Goal: Information Seeking & Learning: Check status

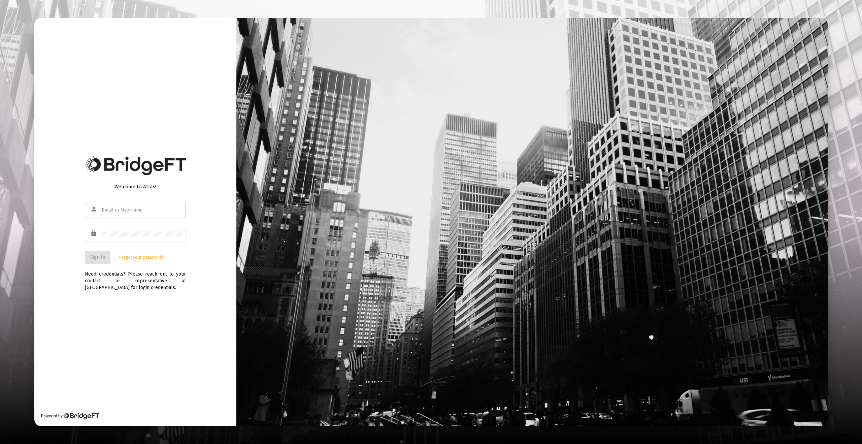
type input "[EMAIL_ADDRESS][DOMAIN_NAME]"
click at [159, 322] on div "Welcome to Atlas! person [EMAIL_ADDRESS][DOMAIN_NAME] lock Sign In Forgot your …" at bounding box center [135, 222] width 202 height 408
click at [99, 252] on button "Sign In" at bounding box center [98, 257] width 26 height 13
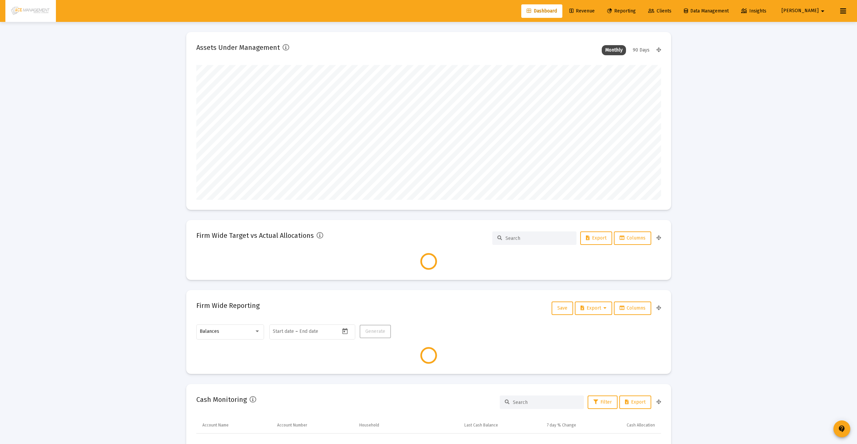
scroll to position [135, 465]
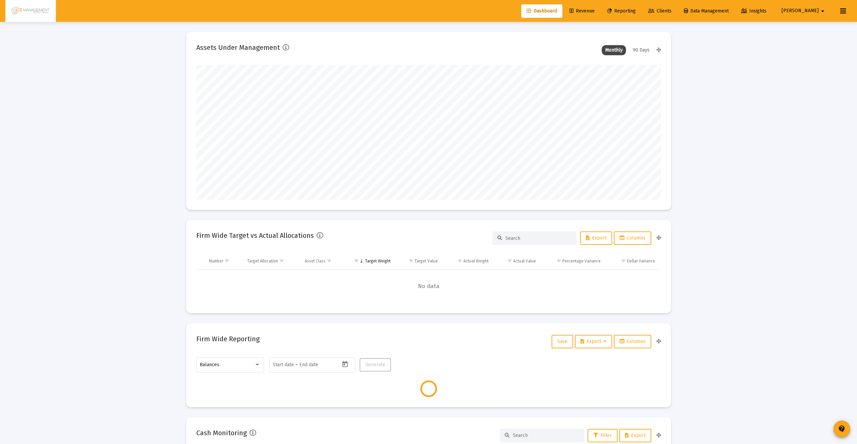
type input "[DATE]"
click at [636, 10] on span "Reporting" at bounding box center [621, 11] width 29 height 6
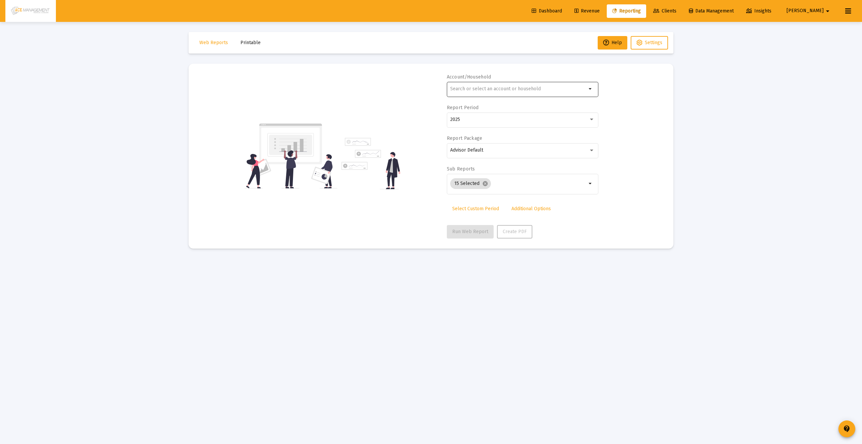
click at [533, 91] on input "text" at bounding box center [518, 88] width 136 height 5
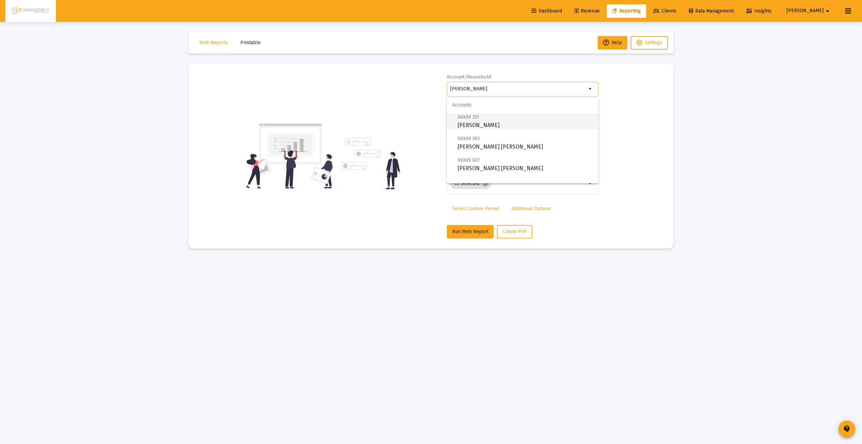
click at [490, 113] on span "XXXXX 251 [PERSON_NAME]" at bounding box center [525, 121] width 135 height 16
type input "[PERSON_NAME]"
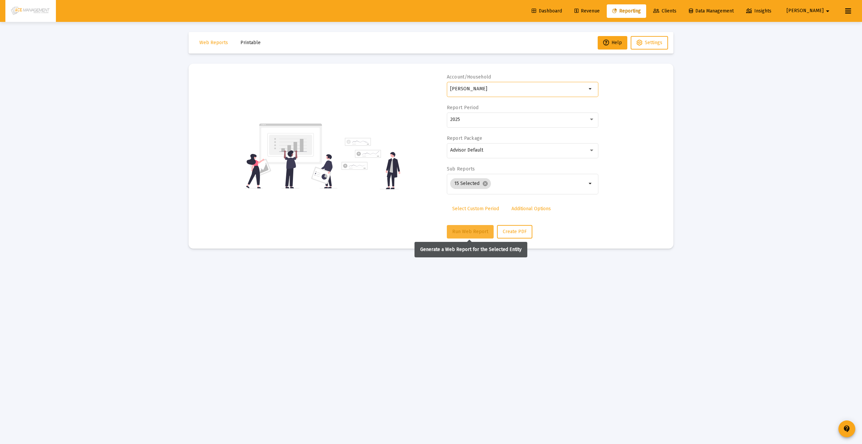
click at [466, 234] on button "Run Web Report" at bounding box center [470, 231] width 47 height 13
select select "View all"
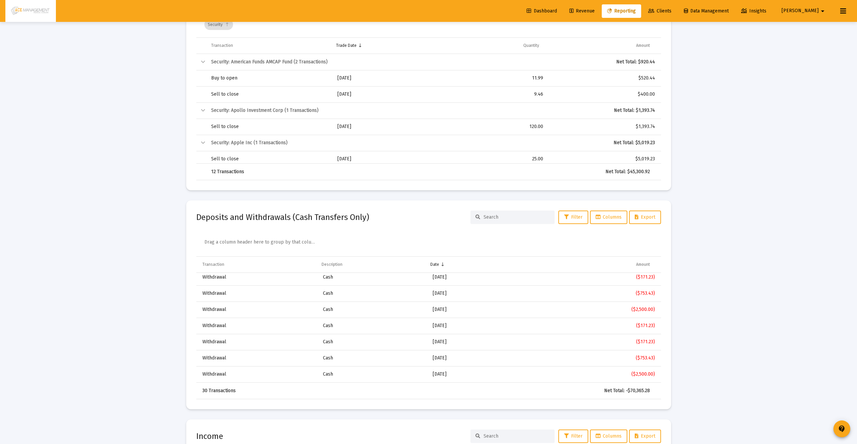
scroll to position [376, 0]
